Goal: Task Accomplishment & Management: Complete application form

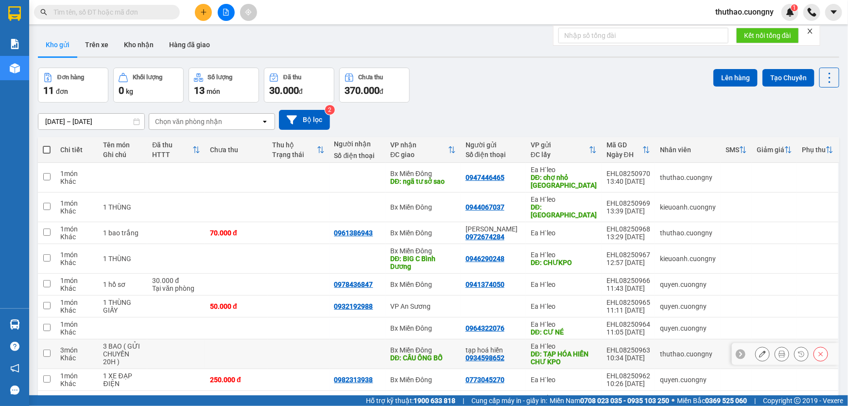
scroll to position [86, 0]
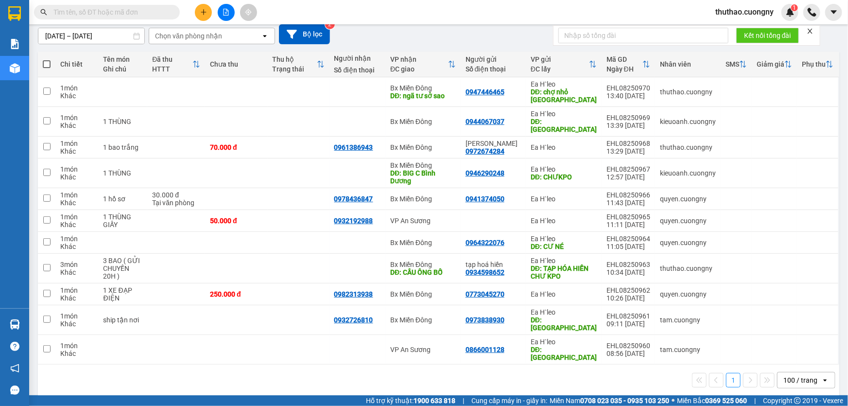
click at [199, 17] on button at bounding box center [203, 12] width 17 height 17
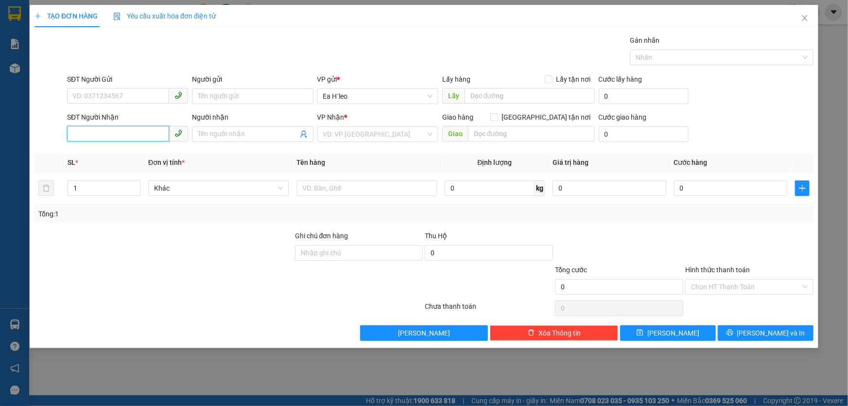
click at [145, 136] on input "SĐT Người Nhận" at bounding box center [118, 134] width 102 height 16
click at [803, 18] on icon "close" at bounding box center [805, 18] width 8 height 8
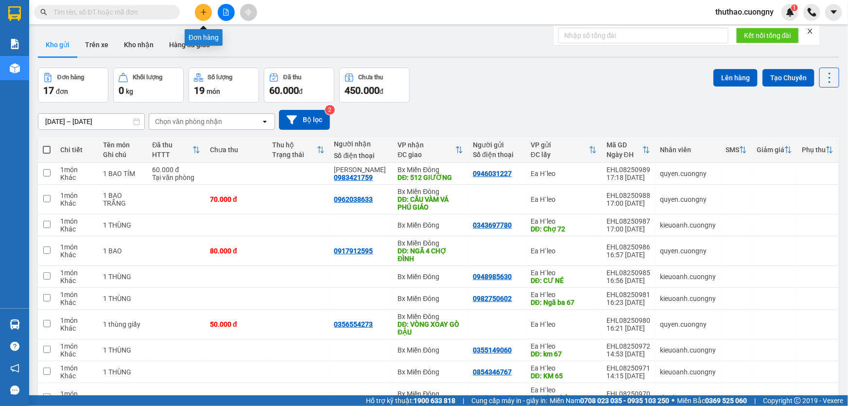
click at [205, 9] on icon "plus" at bounding box center [203, 12] width 7 height 7
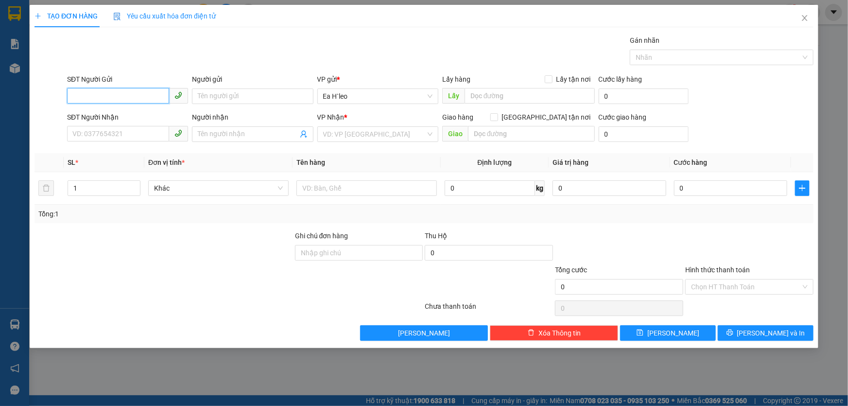
paste input "0343957869"
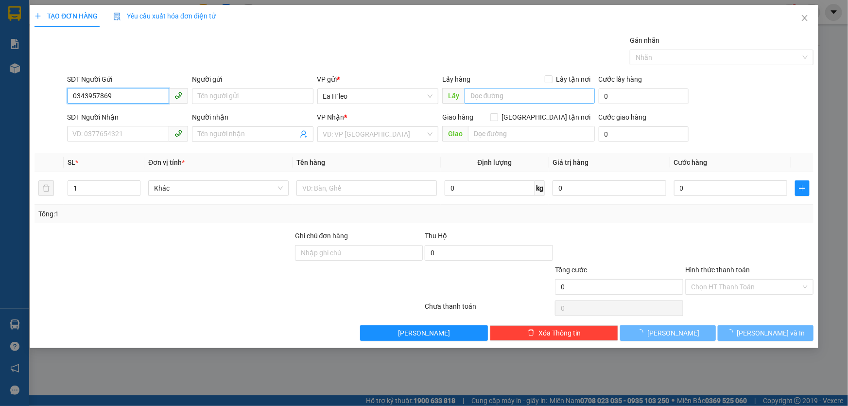
type input "0343957869"
click at [489, 88] on input "text" at bounding box center [530, 96] width 130 height 16
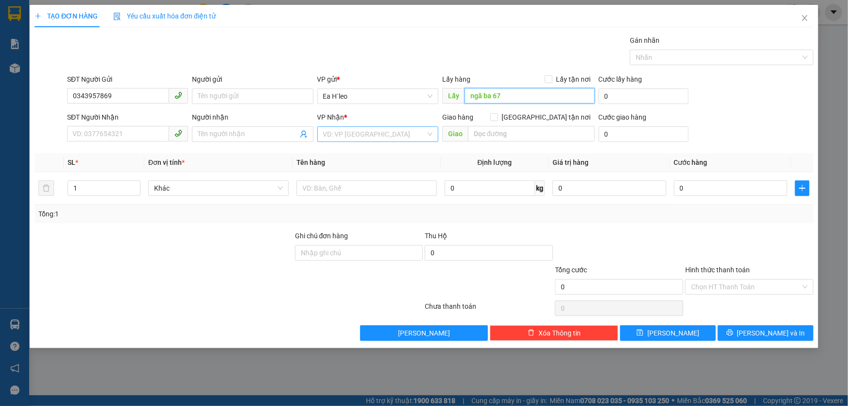
type input "ngã ba 67"
click at [338, 138] on input "search" at bounding box center [374, 134] width 103 height 15
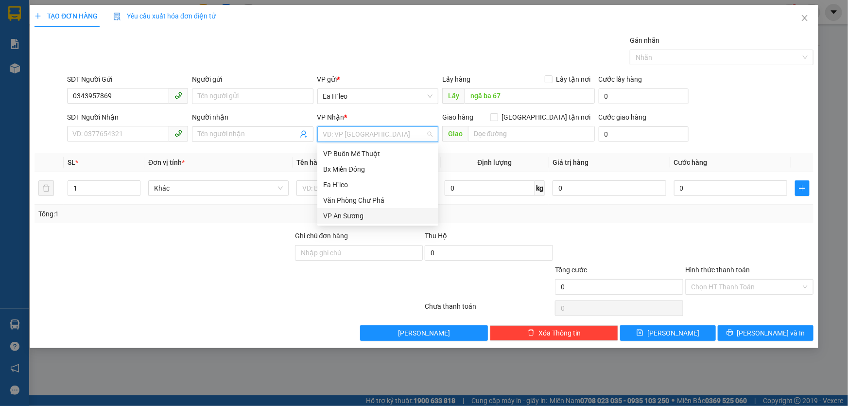
click at [336, 218] on div "VP An Sương" at bounding box center [377, 215] width 109 height 11
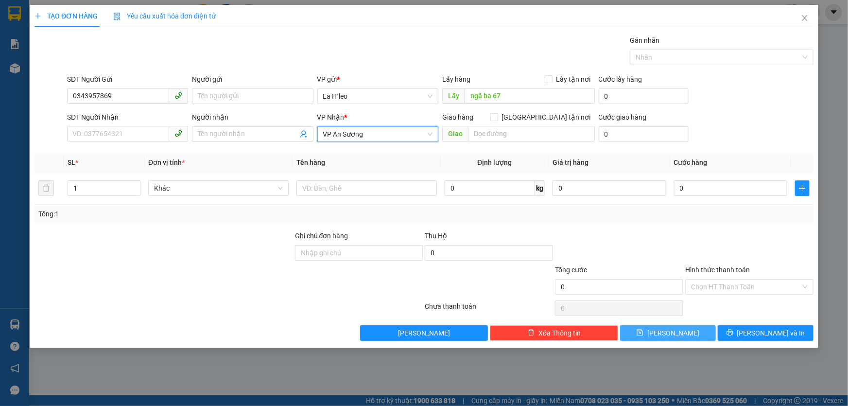
click at [676, 333] on span "[PERSON_NAME]" at bounding box center [673, 333] width 52 height 11
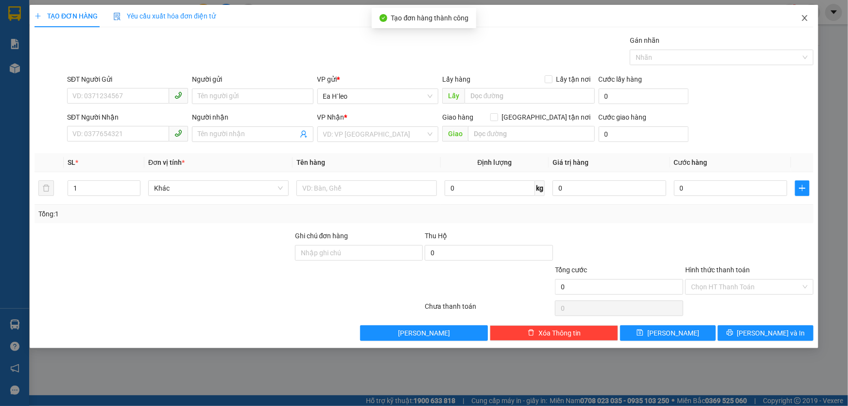
click at [806, 14] on span "Close" at bounding box center [804, 18] width 27 height 27
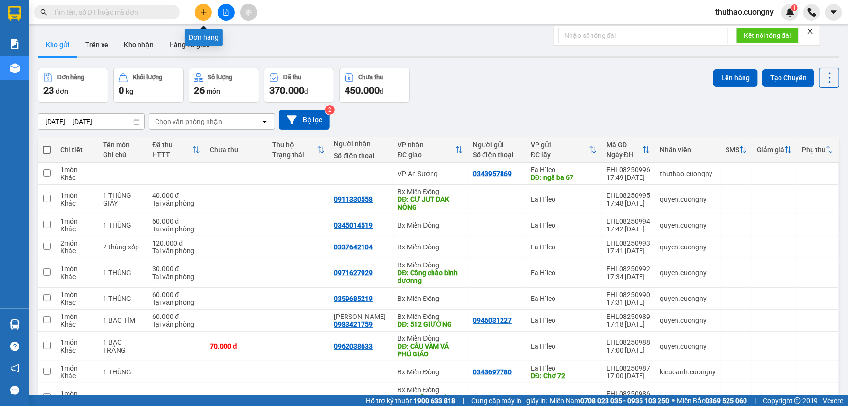
click at [203, 9] on icon "plus" at bounding box center [203, 12] width 7 height 7
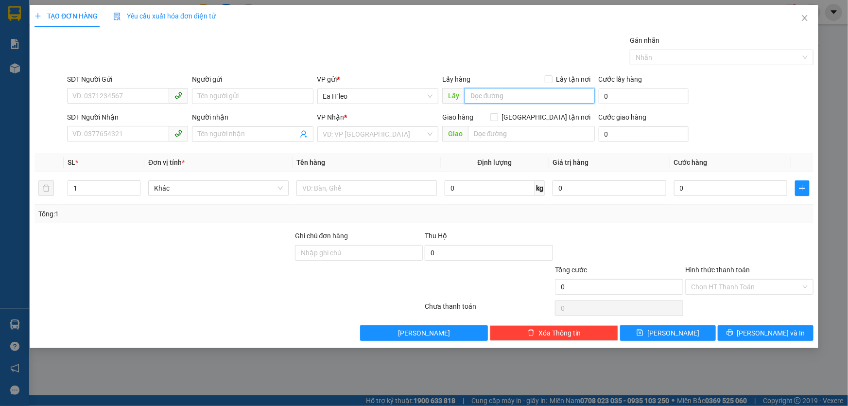
drag, startPoint x: 504, startPoint y: 87, endPoint x: 476, endPoint y: 93, distance: 28.4
click at [476, 93] on input "text" at bounding box center [530, 96] width 130 height 16
paste input "0777117888"
type input "0777117888"
drag, startPoint x: 512, startPoint y: 93, endPoint x: 457, endPoint y: 95, distance: 55.4
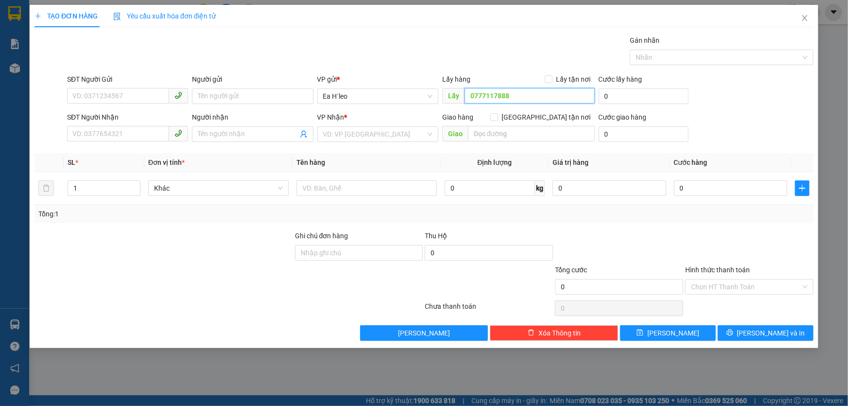
click at [457, 95] on span "Lấy 0777117888" at bounding box center [518, 96] width 153 height 16
click at [118, 92] on input "SĐT Người Gửi" at bounding box center [118, 96] width 102 height 16
paste input "0777117888"
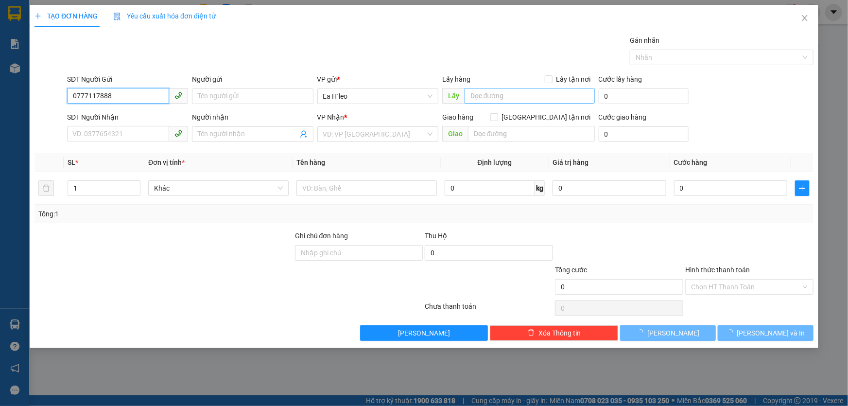
type input "0777117888"
click at [494, 101] on input "text" at bounding box center [530, 96] width 130 height 16
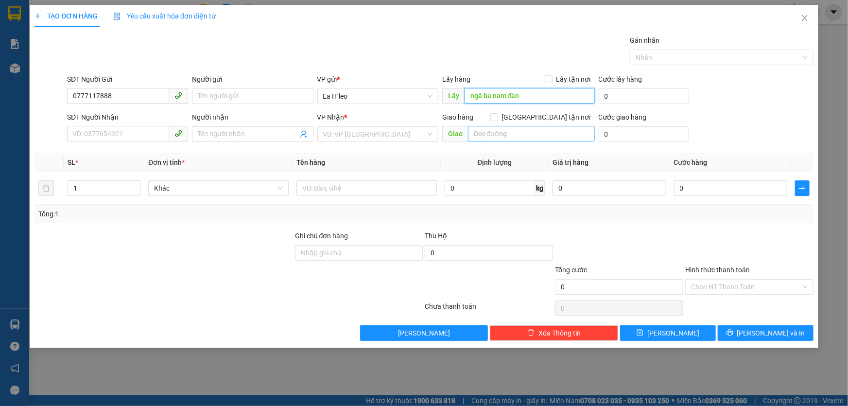
type input "ngã ba nam đàn"
click at [522, 132] on input "text" at bounding box center [531, 134] width 127 height 16
click at [378, 138] on input "search" at bounding box center [374, 134] width 103 height 15
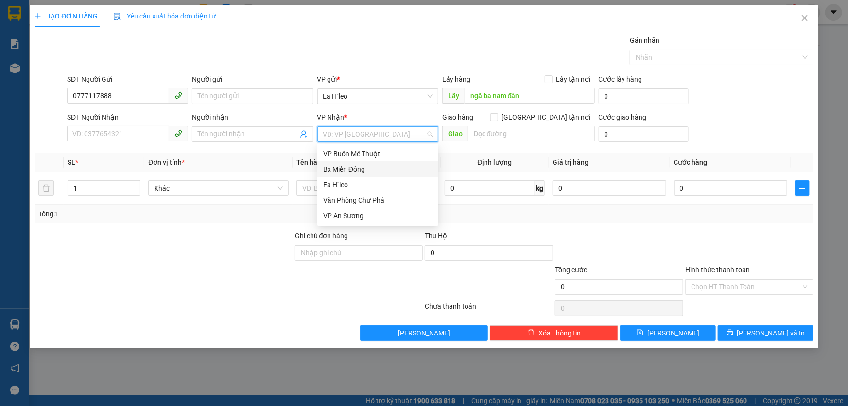
click at [371, 174] on div "Bx Miền Đông" at bounding box center [377, 169] width 121 height 16
click at [667, 324] on div "Transit Pickup Surcharge Ids Transit Deliver Surcharge Ids Transit Deliver Surc…" at bounding box center [424, 188] width 779 height 306
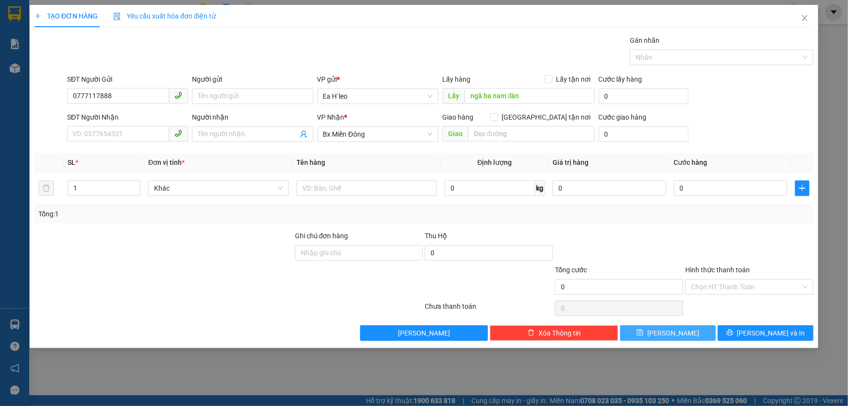
click at [667, 331] on button "[PERSON_NAME]" at bounding box center [668, 333] width 96 height 16
